Goal: Task Accomplishment & Management: Use online tool/utility

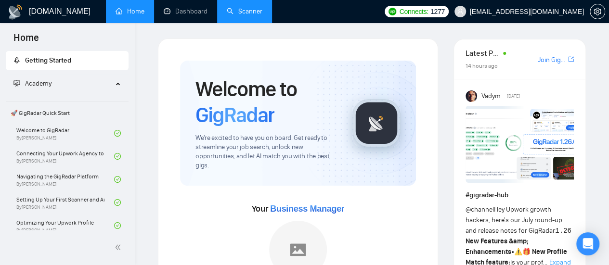
click at [235, 14] on link "Scanner" at bounding box center [245, 11] width 36 height 8
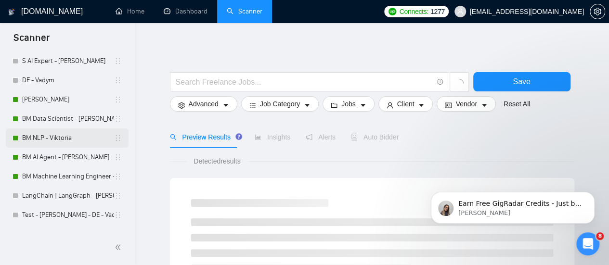
scroll to position [89, 0]
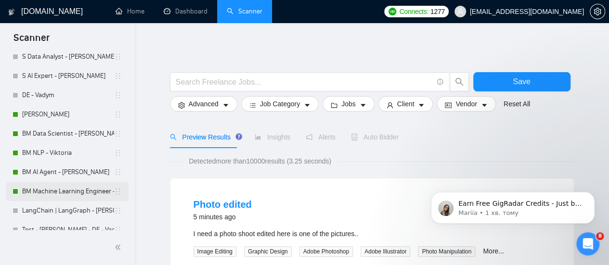
click at [59, 188] on link "BM Machine Learning Engineer - [PERSON_NAME]" at bounding box center [68, 191] width 92 height 19
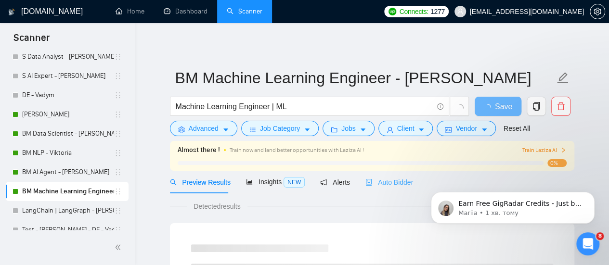
click at [377, 187] on div "Auto Bidder" at bounding box center [389, 182] width 48 height 23
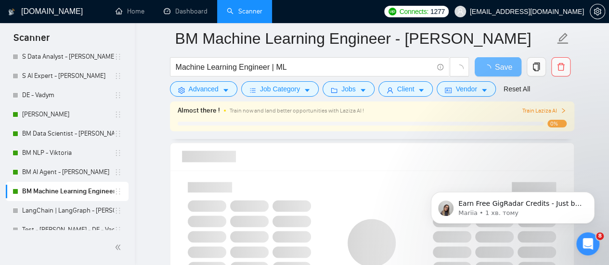
scroll to position [674, 0]
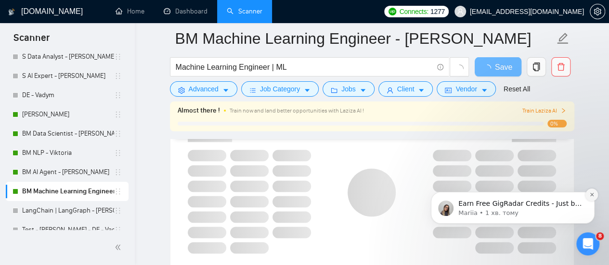
click at [591, 195] on icon "Dismiss notification" at bounding box center [591, 194] width 3 height 3
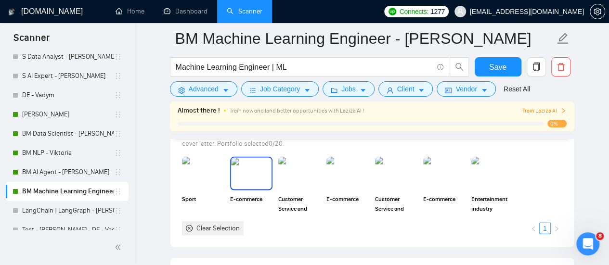
scroll to position [915, 0]
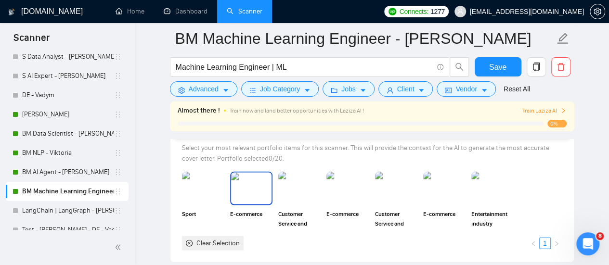
click at [267, 188] on img at bounding box center [251, 189] width 40 height 32
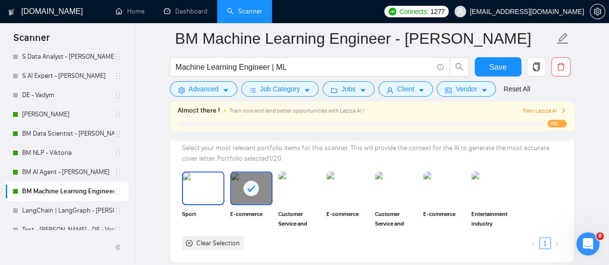
click at [206, 186] on img at bounding box center [203, 189] width 40 height 32
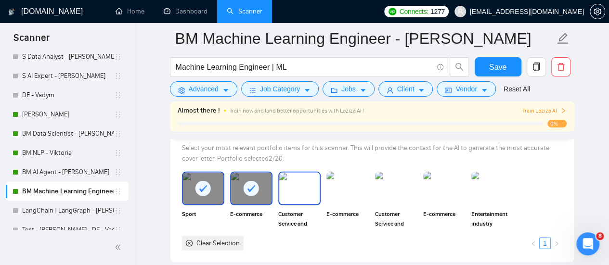
click at [292, 192] on img at bounding box center [299, 189] width 40 height 32
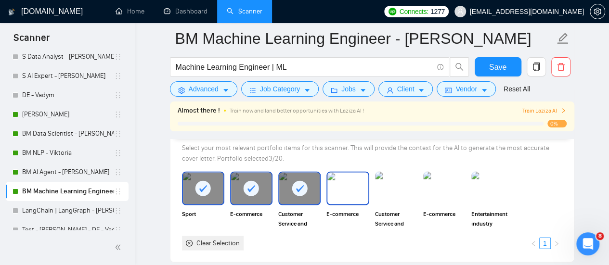
click at [340, 179] on img at bounding box center [347, 189] width 40 height 32
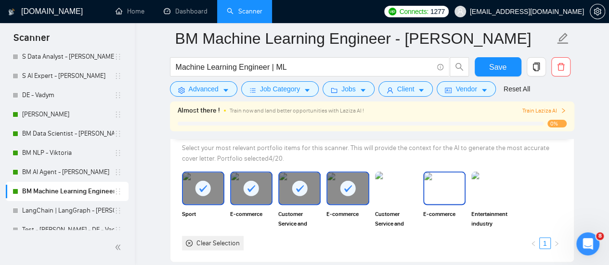
click at [432, 178] on img at bounding box center [444, 189] width 40 height 32
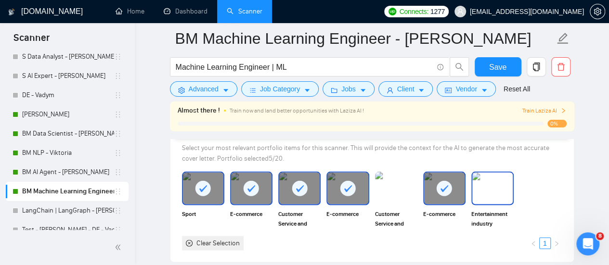
click at [501, 183] on img at bounding box center [492, 189] width 40 height 32
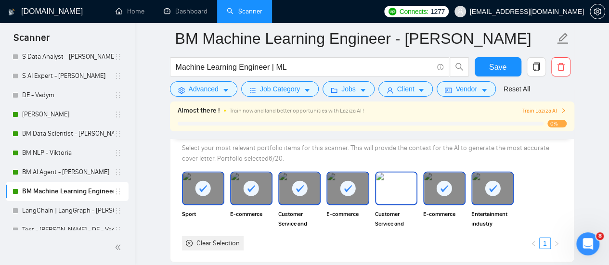
click at [401, 183] on img at bounding box center [396, 189] width 40 height 32
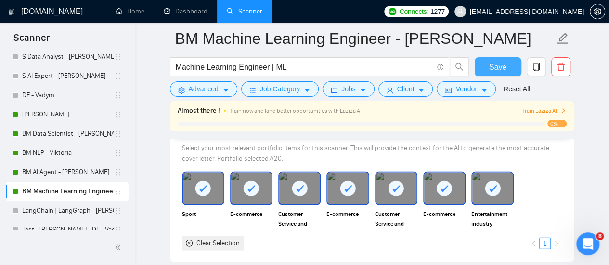
click at [508, 60] on button "Save" at bounding box center [498, 66] width 47 height 19
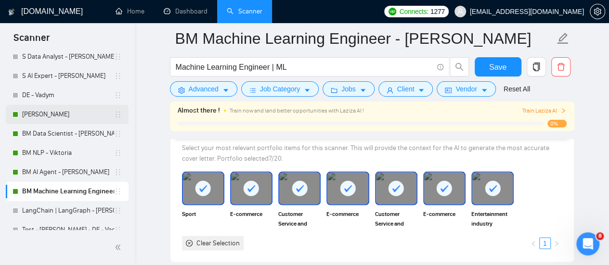
click at [72, 111] on link "[PERSON_NAME]" at bounding box center [68, 114] width 92 height 19
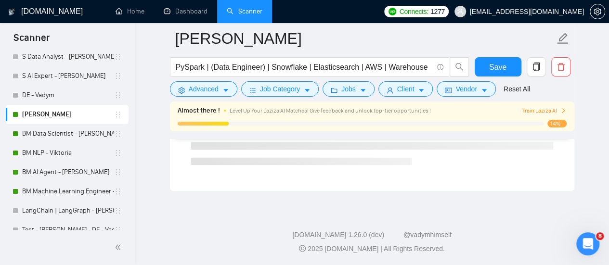
scroll to position [687, 0]
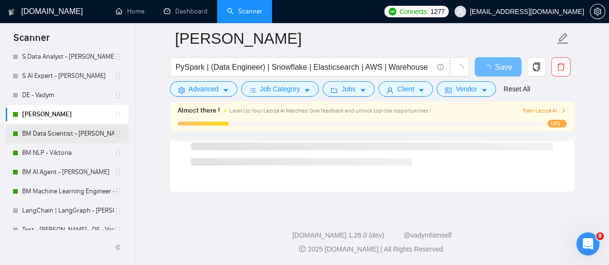
click at [56, 133] on link "BM Data Scientist - [PERSON_NAME]" at bounding box center [68, 133] width 92 height 19
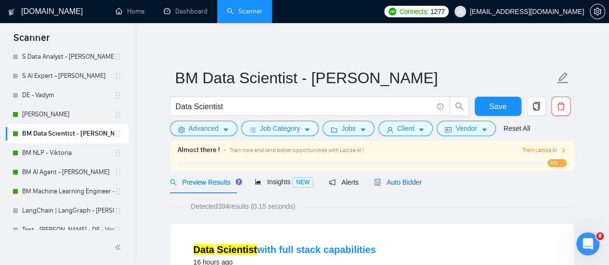
click at [379, 179] on span "Auto Bidder" at bounding box center [398, 183] width 48 height 8
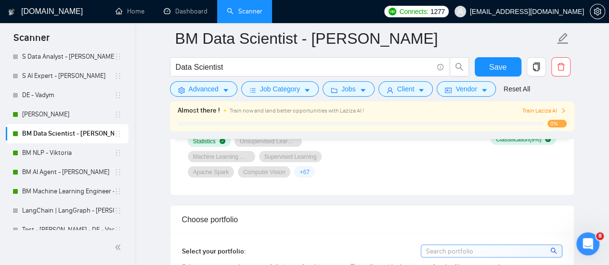
scroll to position [818, 0]
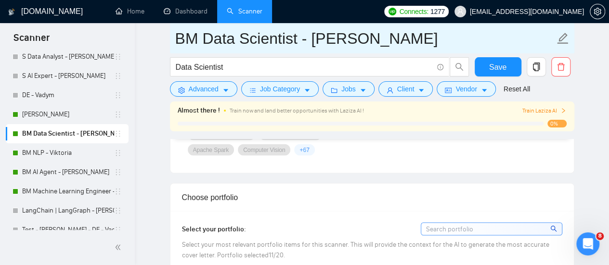
drag, startPoint x: 41, startPoint y: 118, endPoint x: 371, endPoint y: 30, distance: 341.3
click at [41, 118] on link "[PERSON_NAME]" at bounding box center [68, 114] width 92 height 19
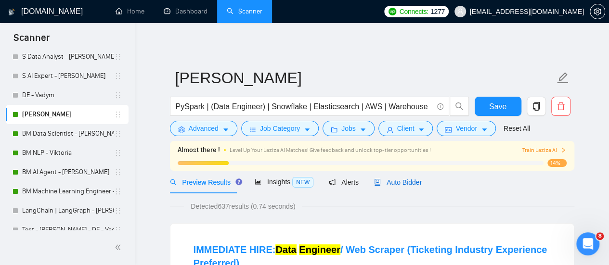
click at [406, 186] on span "Auto Bidder" at bounding box center [398, 183] width 48 height 8
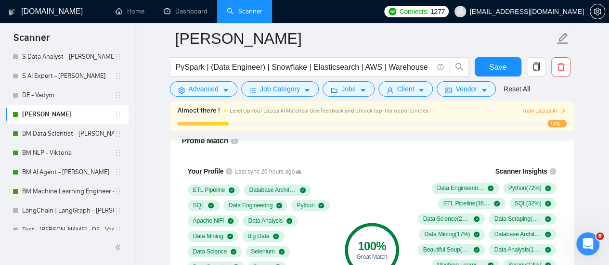
scroll to position [674, 0]
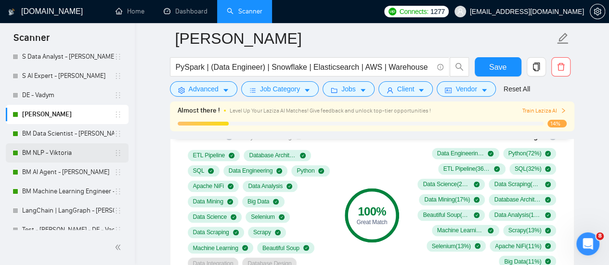
click at [44, 153] on link "BM NLP - Viktoria" at bounding box center [68, 152] width 92 height 19
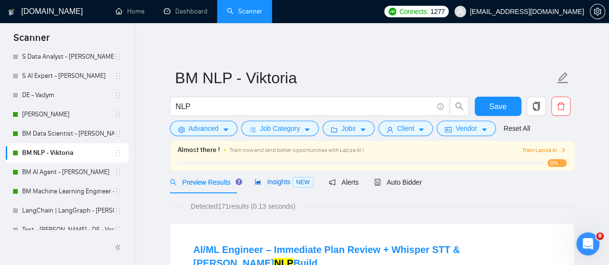
click at [255, 183] on icon "area-chart" at bounding box center [258, 182] width 6 height 5
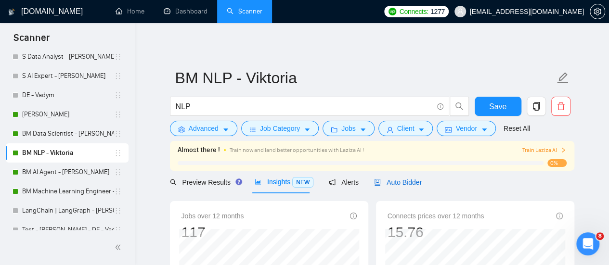
click at [399, 185] on span "Auto Bidder" at bounding box center [398, 183] width 48 height 8
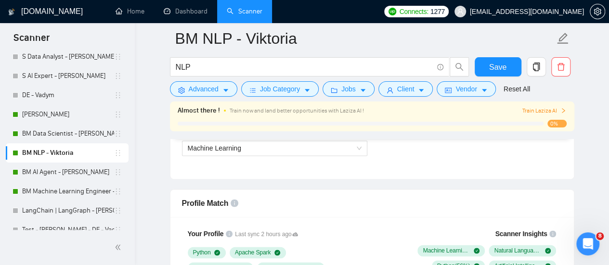
scroll to position [674, 0]
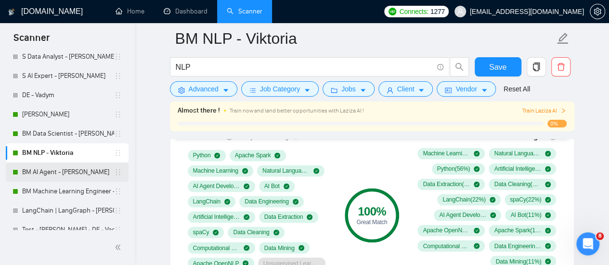
click at [52, 177] on link "BM AI Agent - [PERSON_NAME]" at bounding box center [68, 172] width 92 height 19
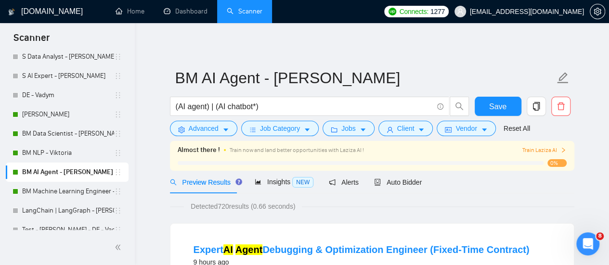
click at [424, 172] on div "Preview Results Insights NEW Alerts Auto Bidder" at bounding box center [372, 182] width 404 height 23
click at [395, 192] on div "Auto Bidder" at bounding box center [398, 182] width 48 height 23
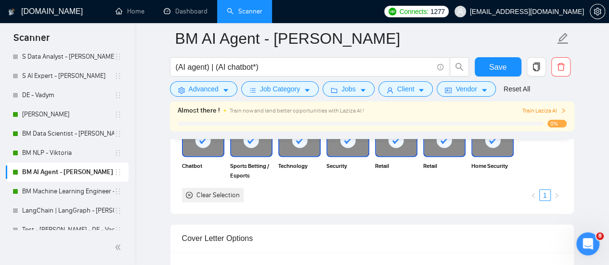
scroll to position [1011, 0]
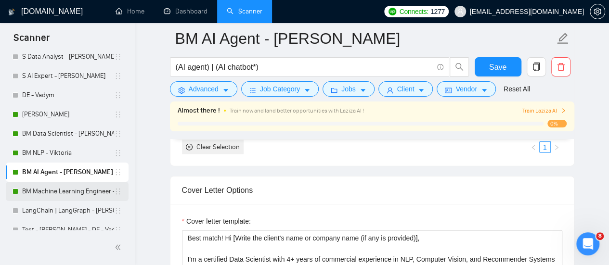
click at [56, 195] on link "BM Machine Learning Engineer - [PERSON_NAME]" at bounding box center [68, 191] width 92 height 19
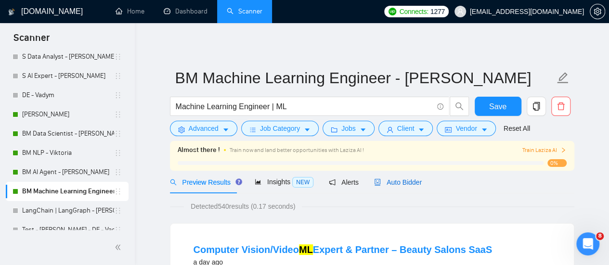
click at [390, 184] on span "Auto Bidder" at bounding box center [398, 183] width 48 height 8
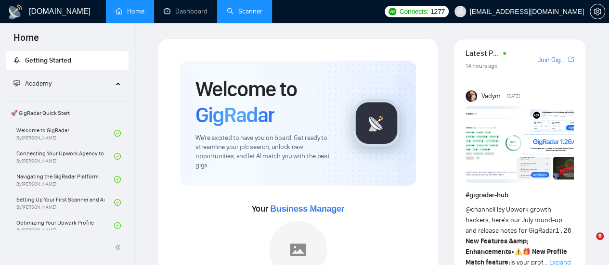
click at [261, 14] on link "Scanner" at bounding box center [245, 11] width 36 height 8
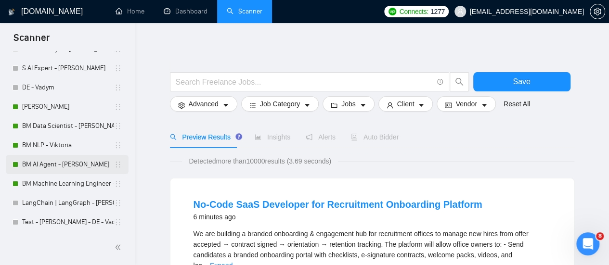
scroll to position [137, 0]
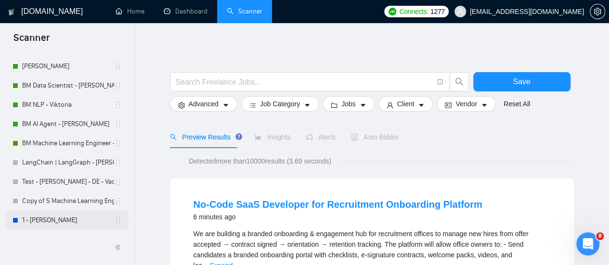
click at [47, 215] on link "1 - [PERSON_NAME]" at bounding box center [68, 220] width 92 height 19
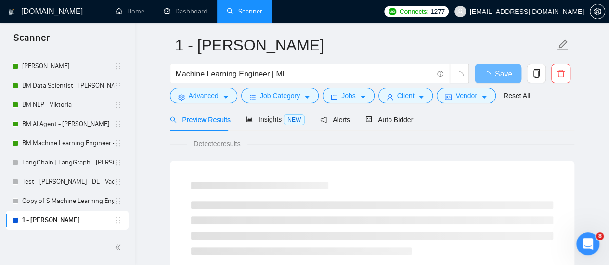
scroll to position [48, 0]
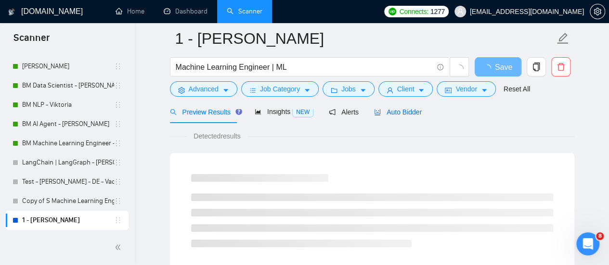
click at [375, 112] on icon "robot" at bounding box center [377, 112] width 7 height 7
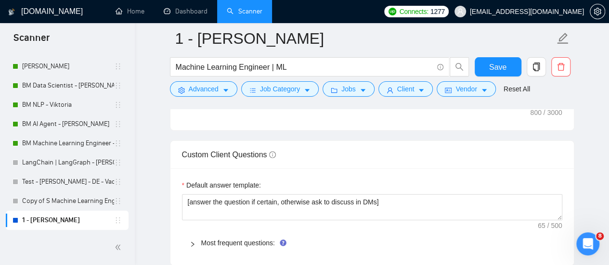
scroll to position [1444, 0]
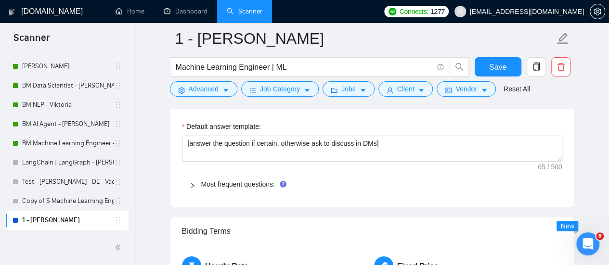
click at [207, 188] on div "Most frequent questions:" at bounding box center [372, 184] width 380 height 22
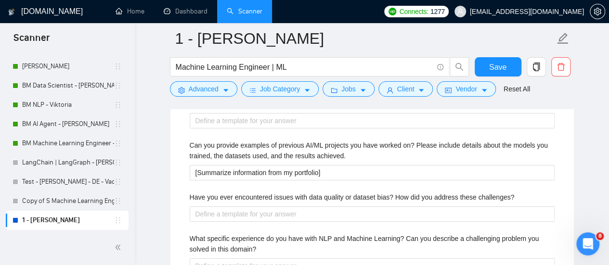
scroll to position [1589, 0]
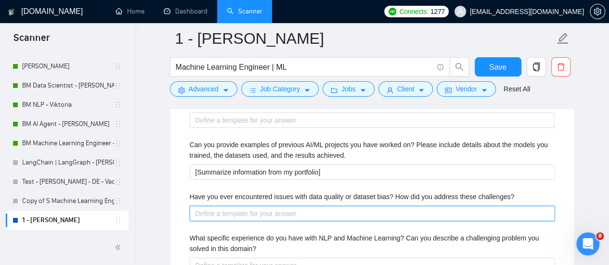
click at [314, 211] on challenges\? "Have you ever encountered issues with data quality or dataset bias? How did you…" at bounding box center [372, 213] width 365 height 15
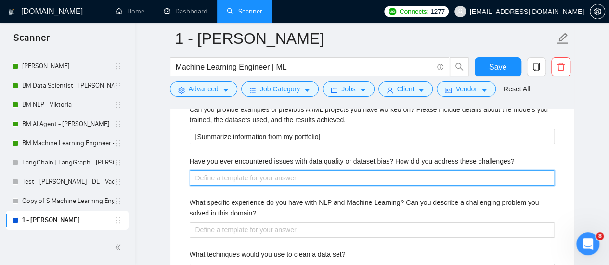
scroll to position [1637, 0]
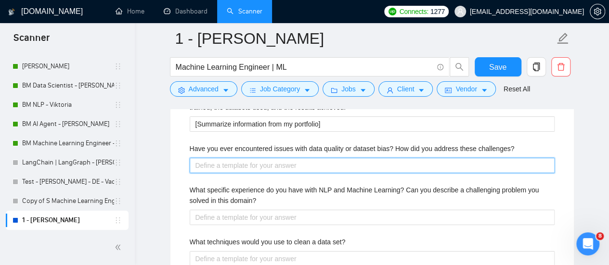
click at [221, 164] on challenges\? "Have you ever encountered issues with data quality or dataset bias? How did you…" at bounding box center [372, 165] width 365 height 15
paste challenges\? "Yes — issues with data quality and bias come up all the time in practical work.…"
type challenges\? "Yes — issues with data quality and bias come up all the time in practical work.…"
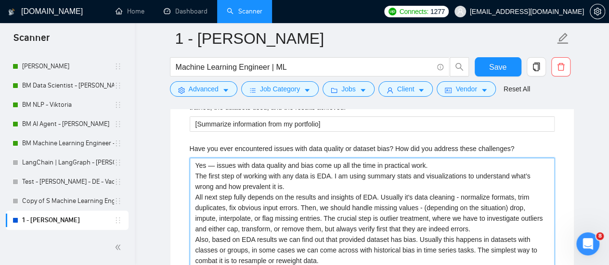
type challenges\? "Yes — issues with data quality and bias come up all the time in practical work.…"
drag, startPoint x: 175, startPoint y: 159, endPoint x: 189, endPoint y: 158, distance: 14.0
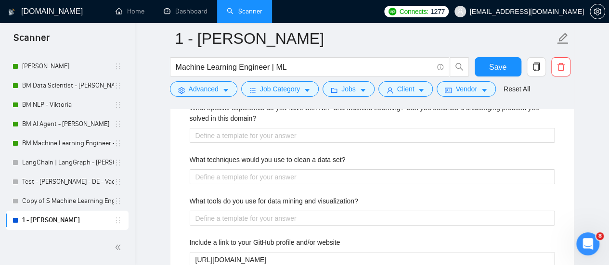
scroll to position [1829, 0]
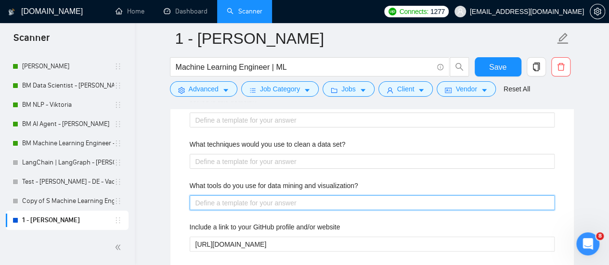
click at [274, 197] on visualization\? "What tools do you use for data mining and visualization?" at bounding box center [372, 202] width 365 height 15
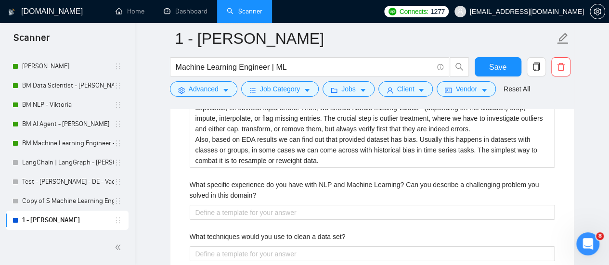
scroll to position [1733, 0]
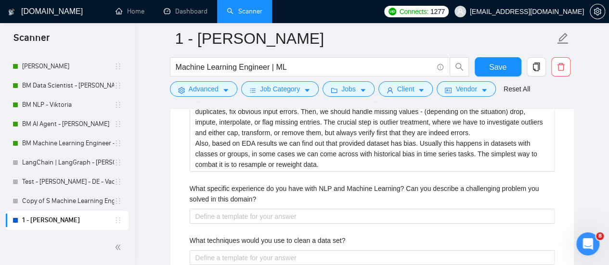
click at [323, 183] on label "What specific experience do you have with NLP and Machine Learning? Can you des…" at bounding box center [372, 193] width 365 height 21
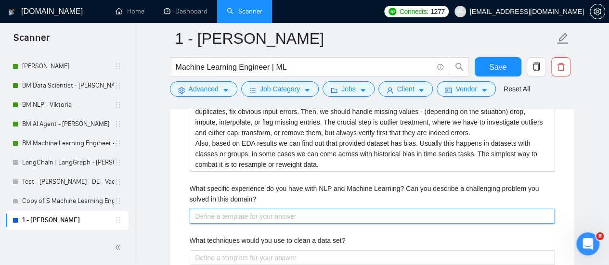
click at [323, 209] on domain\? "What specific experience do you have with NLP and Machine Learning? Can you des…" at bounding box center [372, 216] width 365 height 15
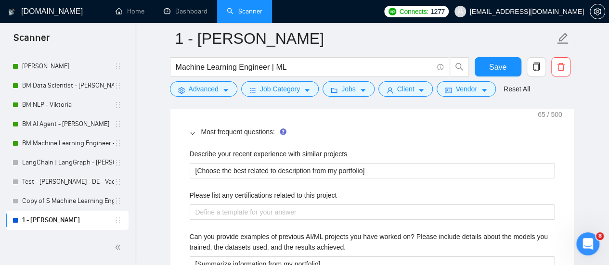
scroll to position [1541, 0]
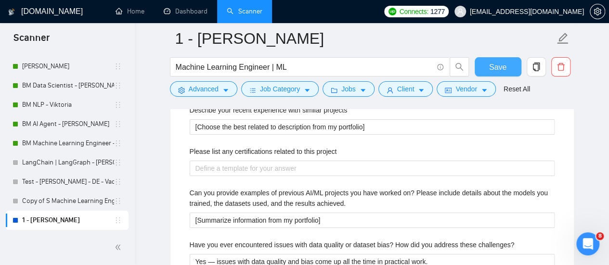
click at [512, 61] on button "Save" at bounding box center [498, 66] width 47 height 19
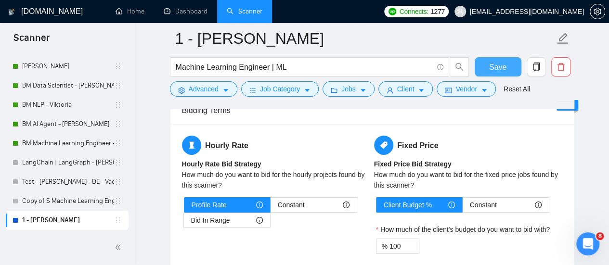
scroll to position [1398, 0]
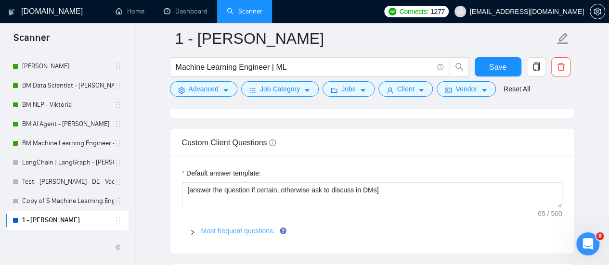
click at [253, 233] on div "Most frequent questions:" at bounding box center [372, 231] width 380 height 22
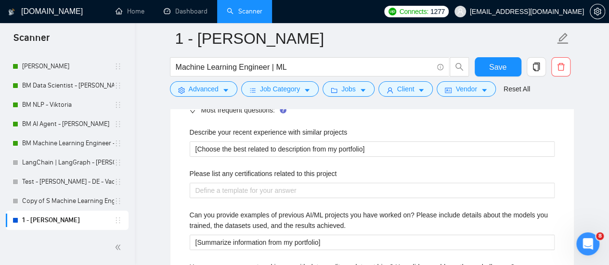
scroll to position [1541, 0]
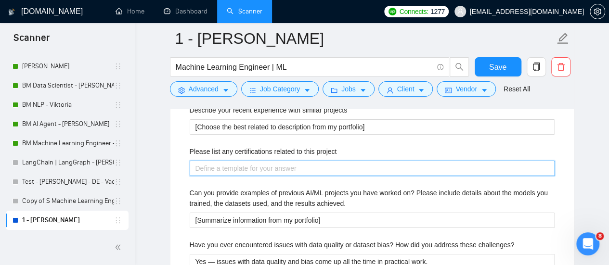
click at [300, 165] on project "Please list any certifications related to this project" at bounding box center [372, 168] width 365 height 15
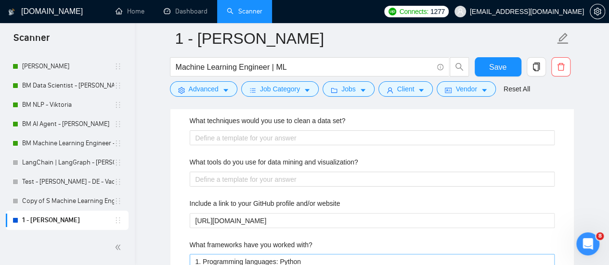
scroll to position [1974, 0]
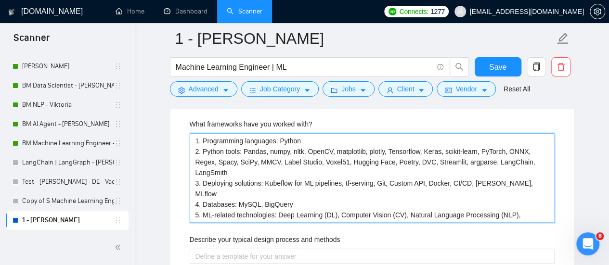
click at [244, 166] on with\? "1. Programming languages: Python 2. Python tools: Pandas, numpy, nltk, OpenCV, …" at bounding box center [372, 177] width 365 height 89
drag, startPoint x: 401, startPoint y: 198, endPoint x: 151, endPoint y: 103, distance: 266.8
paste with\? ", С++, SQL 2. Python tools: Pandas, NumPy, NLTK, Matplotlib, ScyPy, Plotly, Sci…"
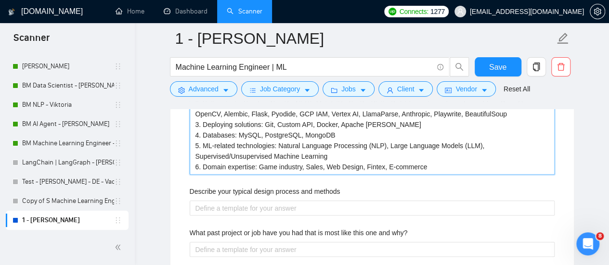
scroll to position [2070, 0]
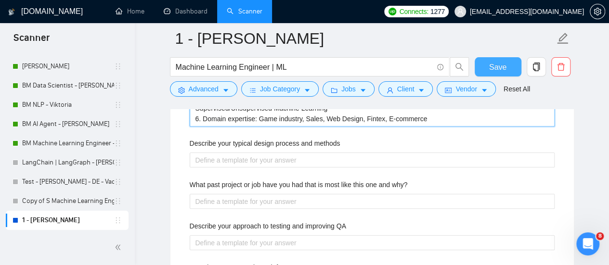
type with\? "1. Programming languages: Python, С++, SQL 2. Python tools: Pandas, NumPy, NLTK…"
click at [489, 66] on button "Save" at bounding box center [498, 66] width 47 height 19
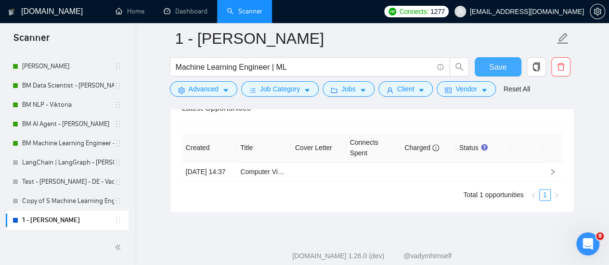
scroll to position [2457, 0]
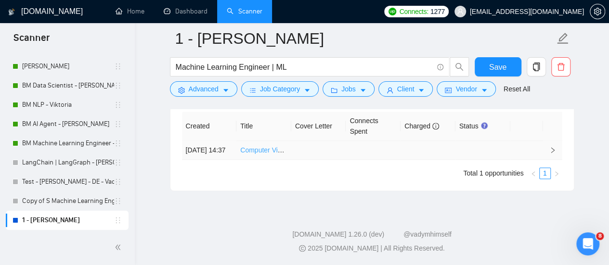
click at [251, 146] on link "Computer Vision/Video ML Expert & Partner – Beauty Salons SaaS" at bounding box center [340, 150] width 201 height 8
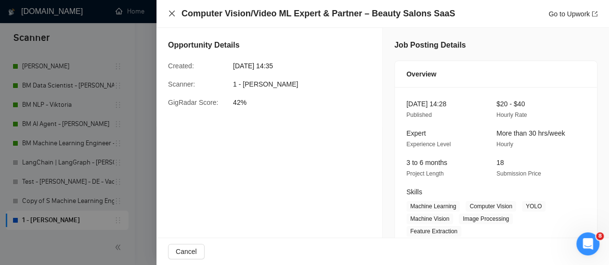
click at [169, 16] on icon "close" at bounding box center [172, 14] width 6 height 6
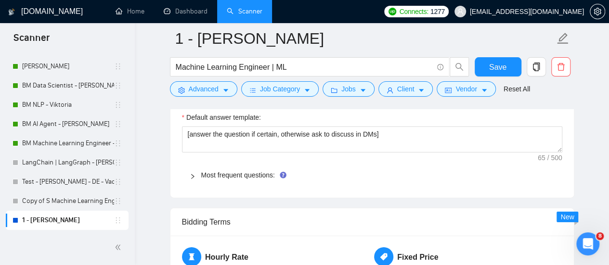
scroll to position [1398, 0]
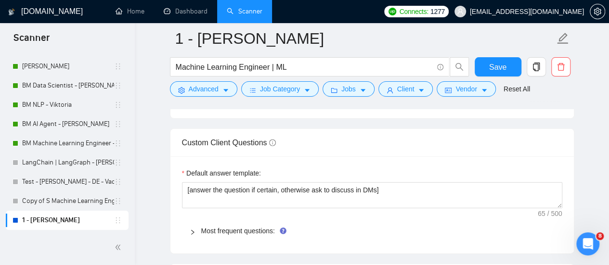
click at [228, 231] on span "Most frequent questions:" at bounding box center [377, 231] width 353 height 11
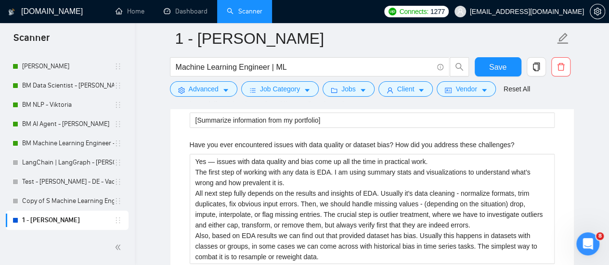
scroll to position [1542, 0]
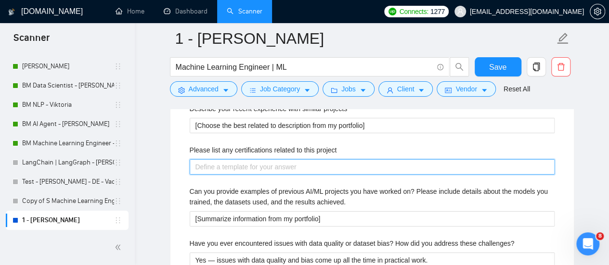
click at [321, 162] on project "Please list any certifications related to this project" at bounding box center [372, 166] width 365 height 15
click at [272, 160] on project "Please list any certifications related to this project" at bounding box center [372, 166] width 365 height 15
paste project "Data Science Camp Offline ML course at Amazinum, 2022 Crash Course on Python Co…"
type project "Data Science Camp Offline ML course at Amazinum, 2022 Crash Course on Python Co…"
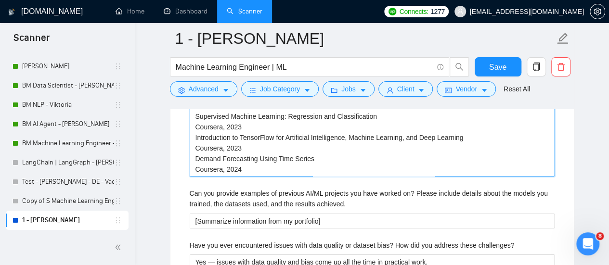
scroll to position [1704, 0]
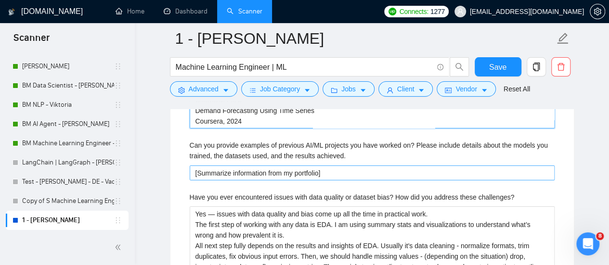
type project "Data Science Camp Offline ML course at Amazinum, 2022 Crash Course on Python Co…"
click at [331, 166] on achieved\ "[Summarize information from my portfolio]" at bounding box center [372, 173] width 365 height 15
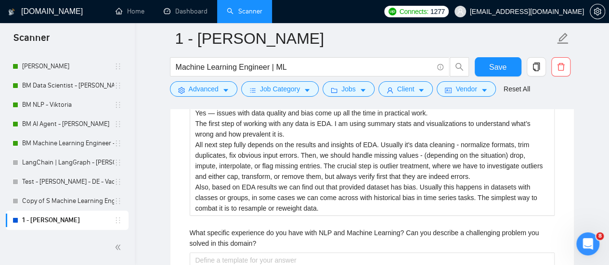
scroll to position [1849, 0]
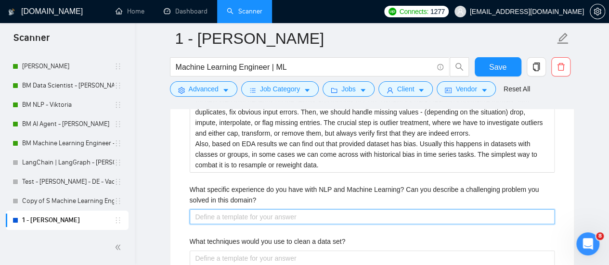
click at [296, 209] on domain\? "What specific experience do you have with NLP and Machine Learning? Can you des…" at bounding box center [372, 216] width 365 height 15
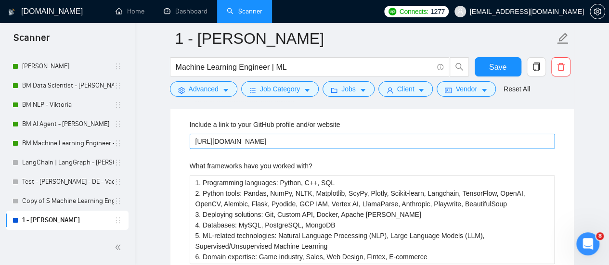
scroll to position [1993, 0]
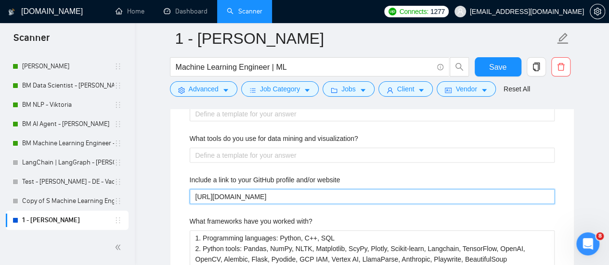
drag, startPoint x: 246, startPoint y: 194, endPoint x: 297, endPoint y: 194, distance: 50.1
click at [297, 194] on website "[URL][DOMAIN_NAME]" at bounding box center [372, 196] width 365 height 15
type website "https://amazinum"
drag, startPoint x: 217, startPoint y: 194, endPoint x: 147, endPoint y: 209, distance: 72.0
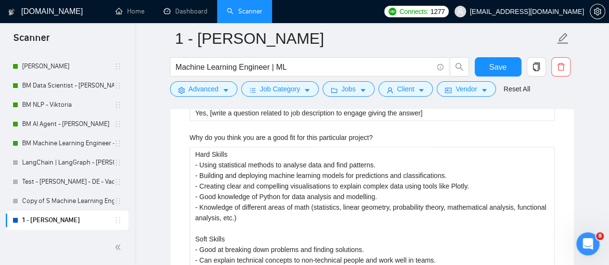
scroll to position [2330, 0]
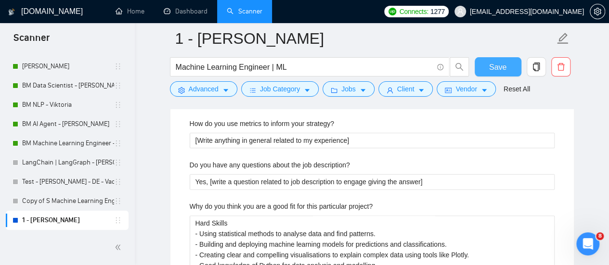
type website "amazinum"
click at [479, 75] on button "Save" at bounding box center [498, 66] width 47 height 19
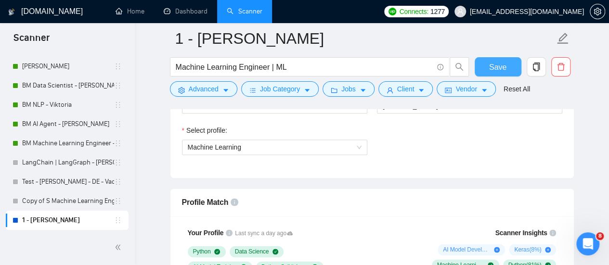
scroll to position [308, 0]
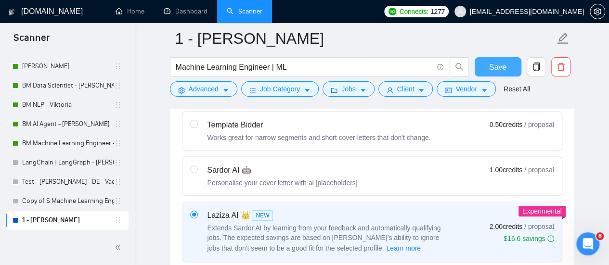
click at [504, 62] on span "Save" at bounding box center [497, 67] width 17 height 12
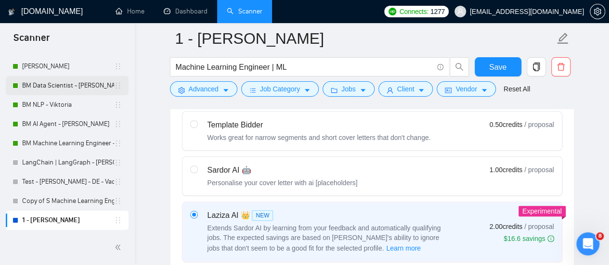
click at [33, 81] on link "BM Data Scientist - [PERSON_NAME]" at bounding box center [68, 85] width 92 height 19
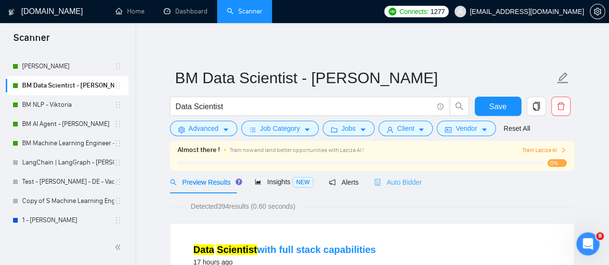
click at [400, 190] on div "Auto Bidder" at bounding box center [398, 182] width 48 height 23
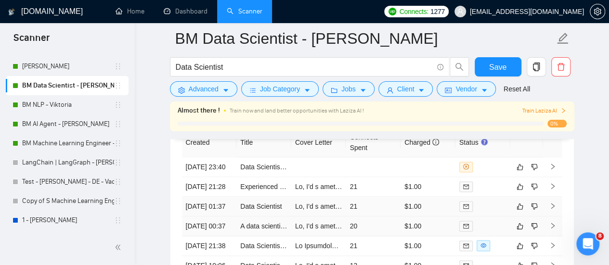
scroll to position [2359, 0]
